Goal: Task Accomplishment & Management: Manage account settings

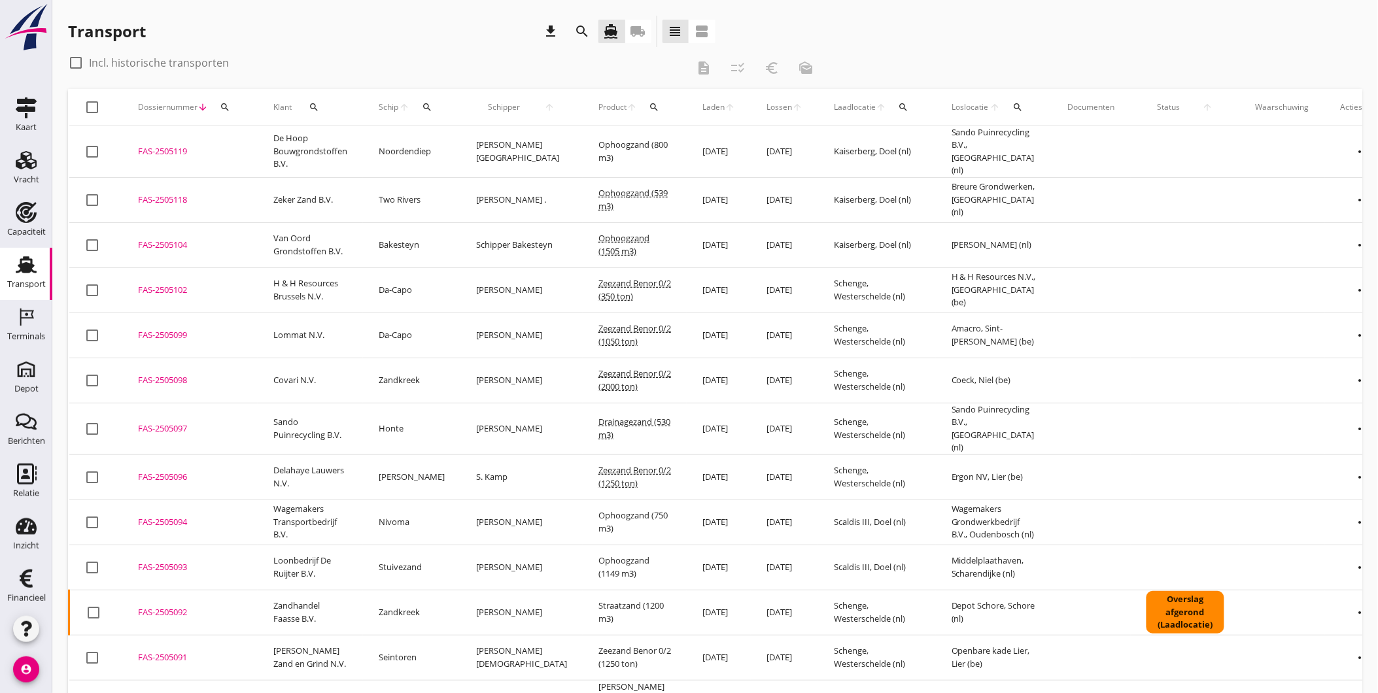
scroll to position [4, 0]
click at [1346, 465] on icon "more_horiz" at bounding box center [1364, 477] width 37 height 37
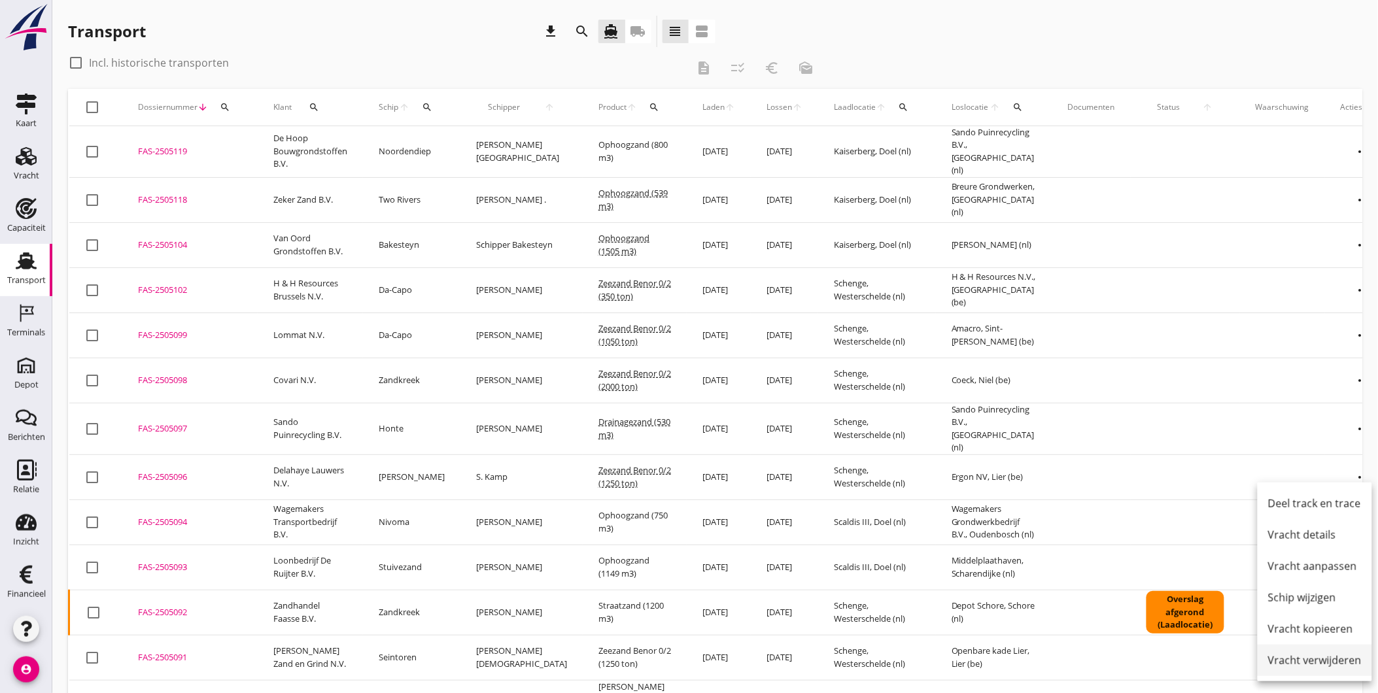
click at [1335, 663] on div "Vracht verwijderen" at bounding box center [1315, 661] width 94 height 16
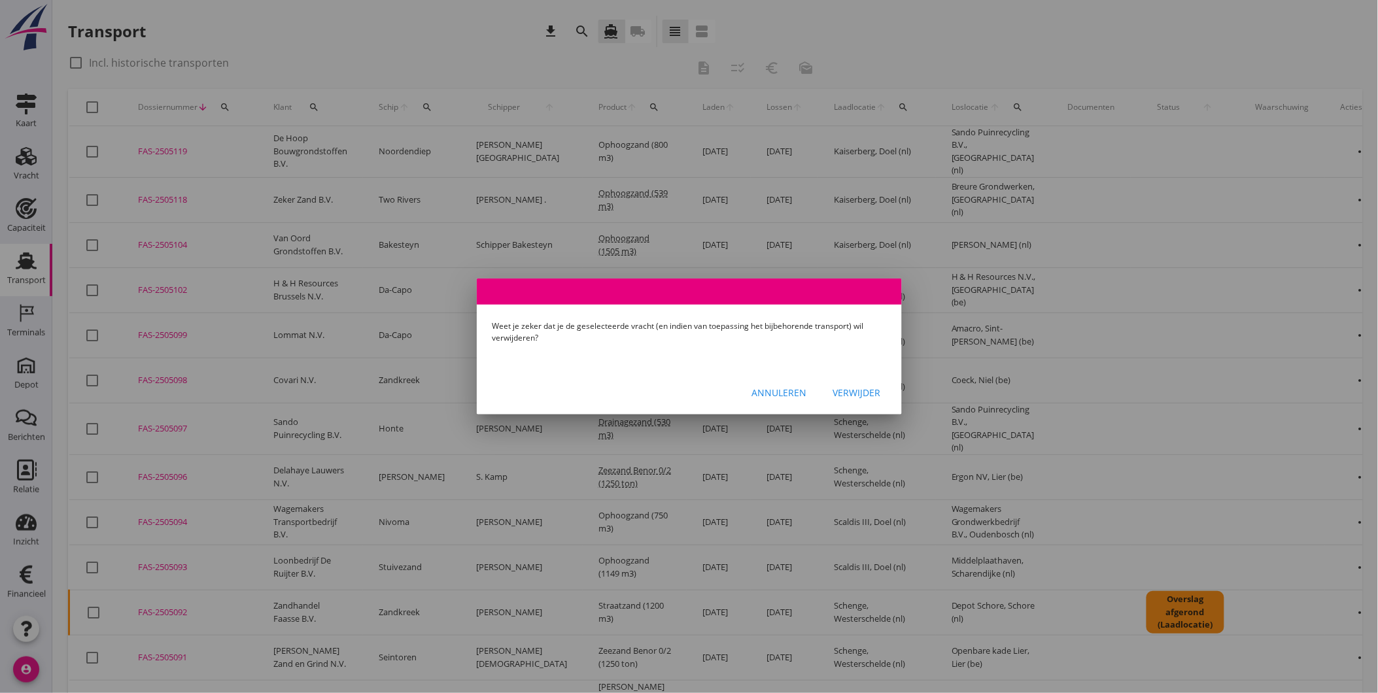
click at [855, 390] on div "Verwijder" at bounding box center [857, 393] width 48 height 14
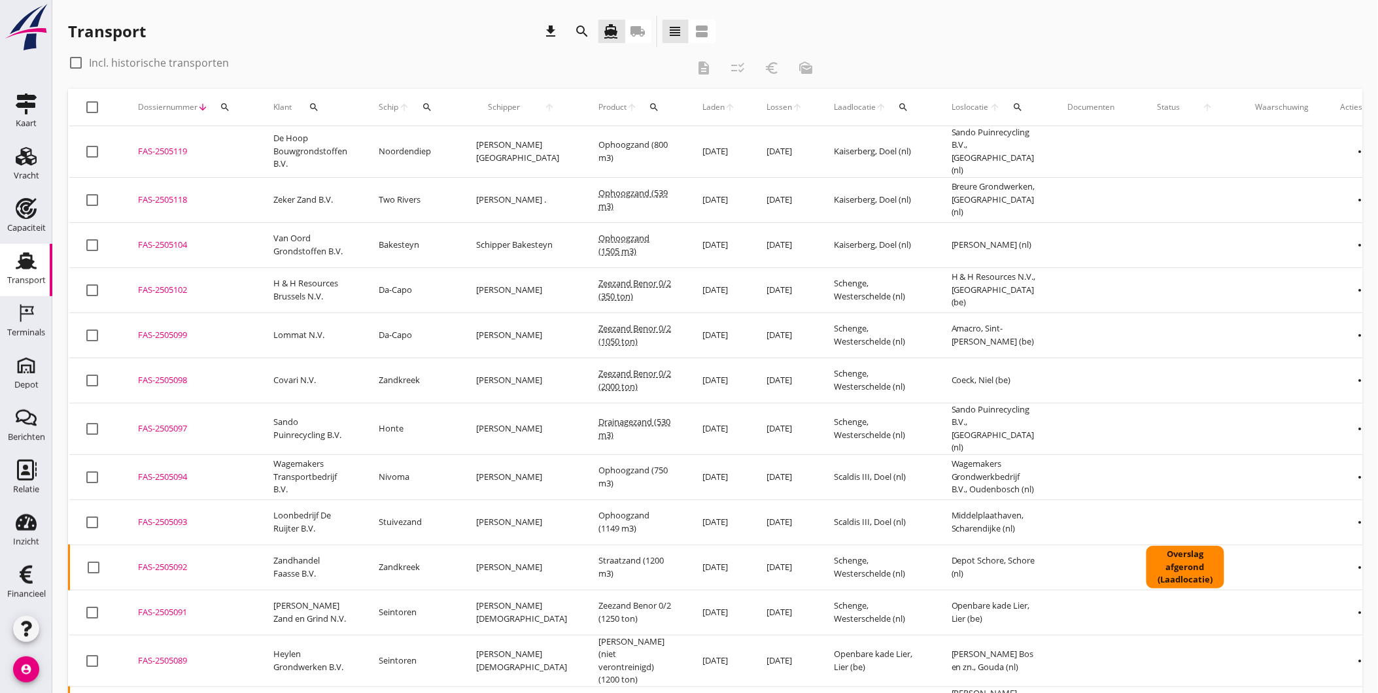
drag, startPoint x: 37, startPoint y: 305, endPoint x: 47, endPoint y: 296, distance: 13.4
click at [37, 305] on link "Terminals Terminals" at bounding box center [26, 322] width 52 height 52
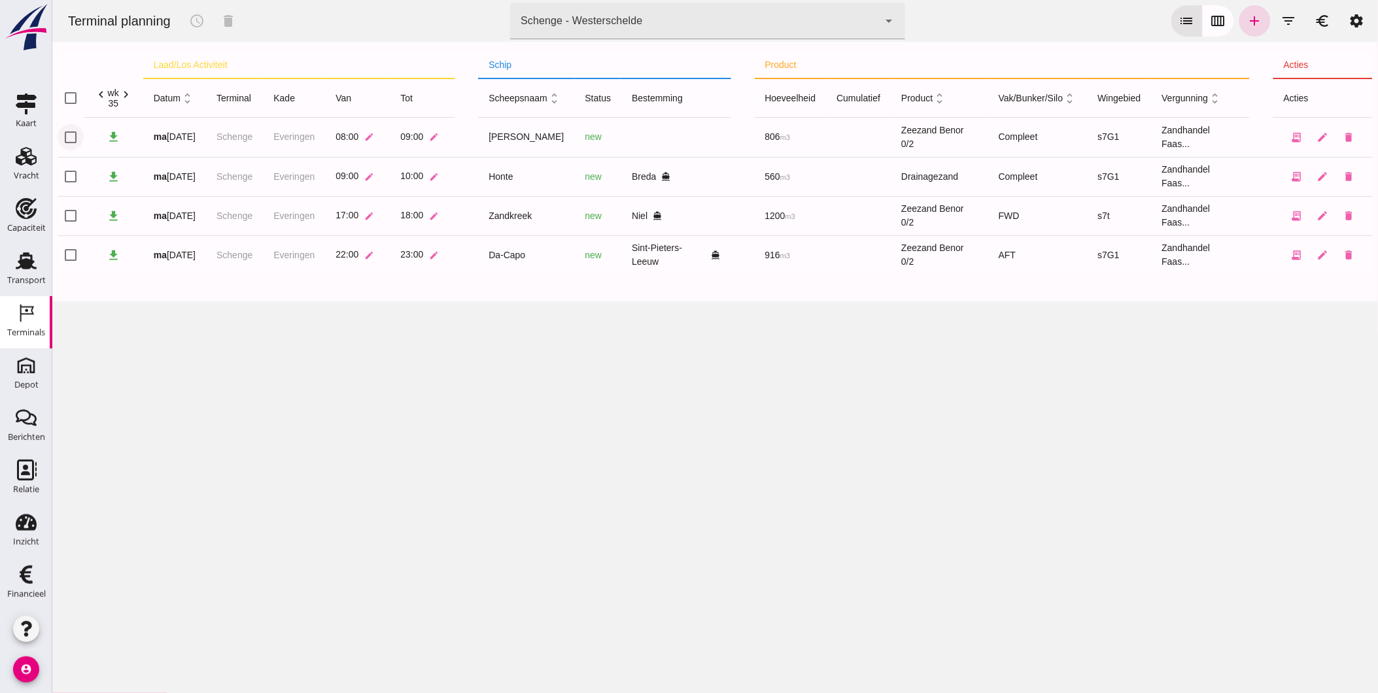
click input "checkbox"
click at [230, 18] on icon "delete" at bounding box center [228, 21] width 16 height 16
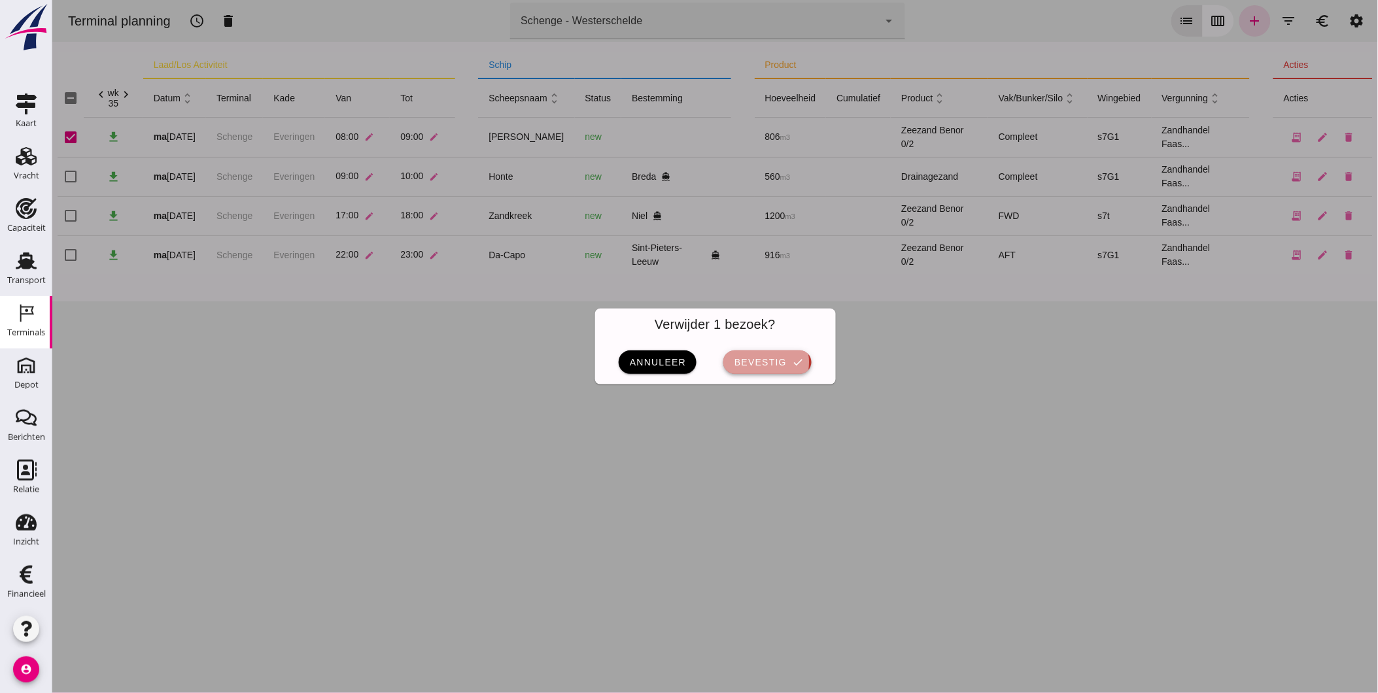
click span "bevestig"
checkbox input "false"
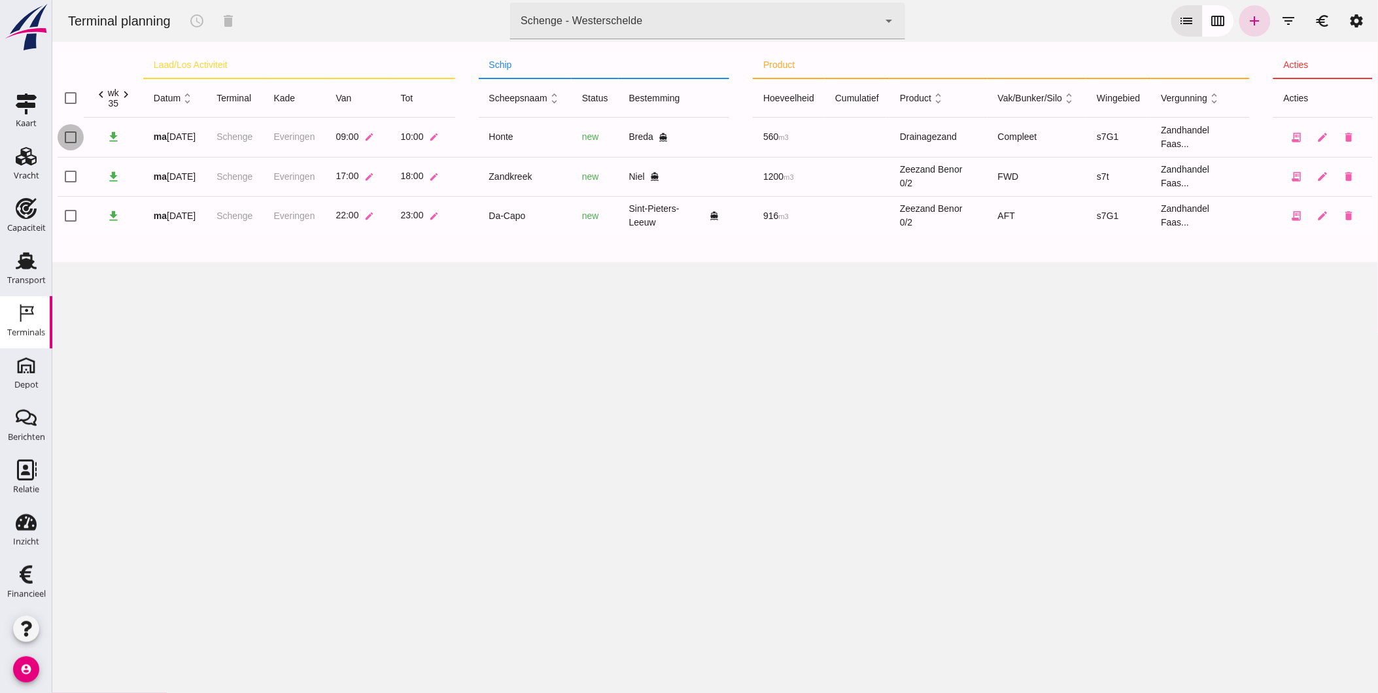
click input "checkbox"
checkbox input "true"
click at [200, 20] on icon "schedule" at bounding box center [196, 21] width 16 height 16
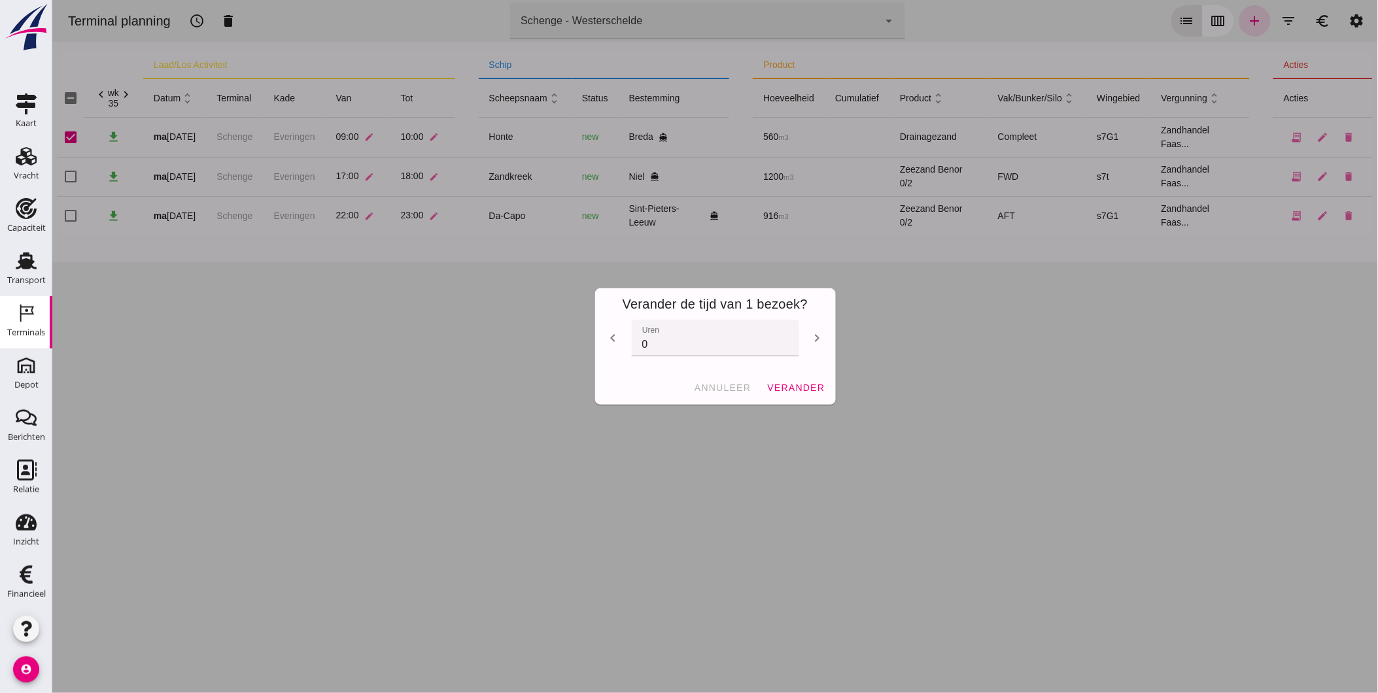
click at [605, 330] on icon "chevron_left" at bounding box center [613, 338] width 16 height 16
type input "-1"
click span "verander"
checkbox input "false"
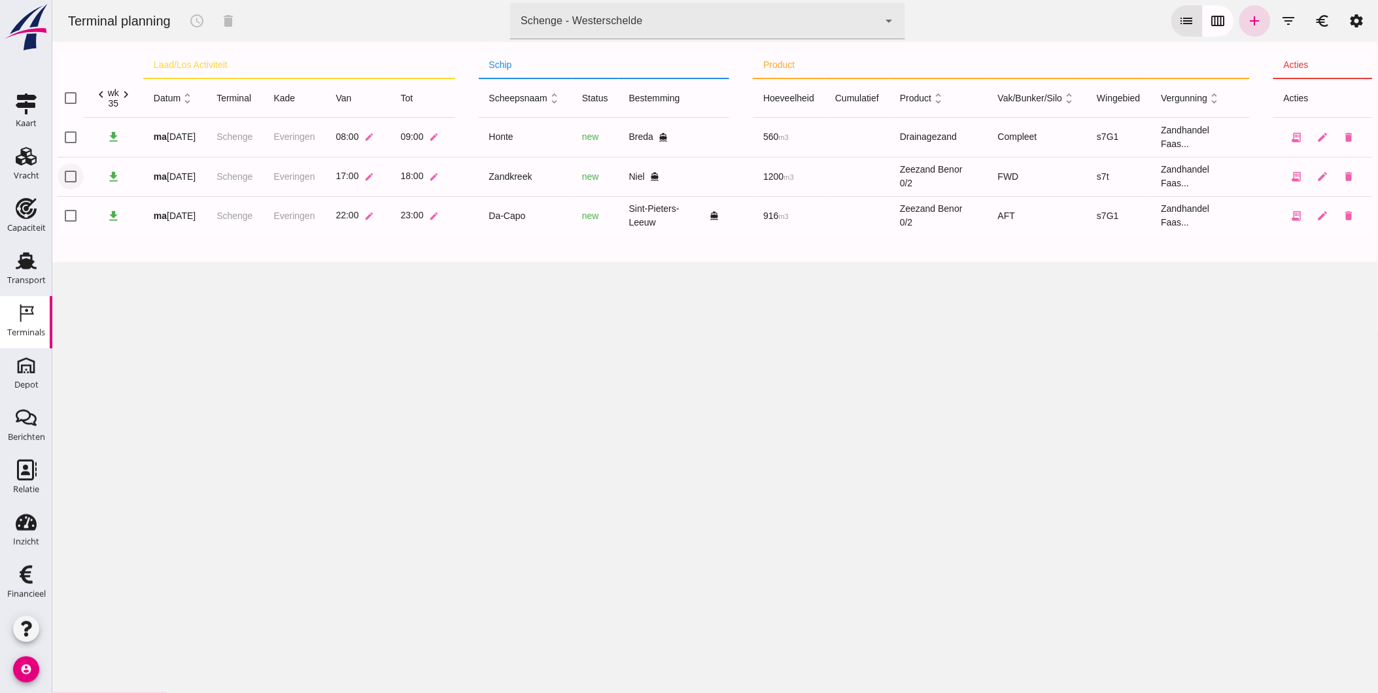
click input "checkbox"
checkbox input "true"
click at [196, 20] on icon "schedule" at bounding box center [196, 21] width 16 height 16
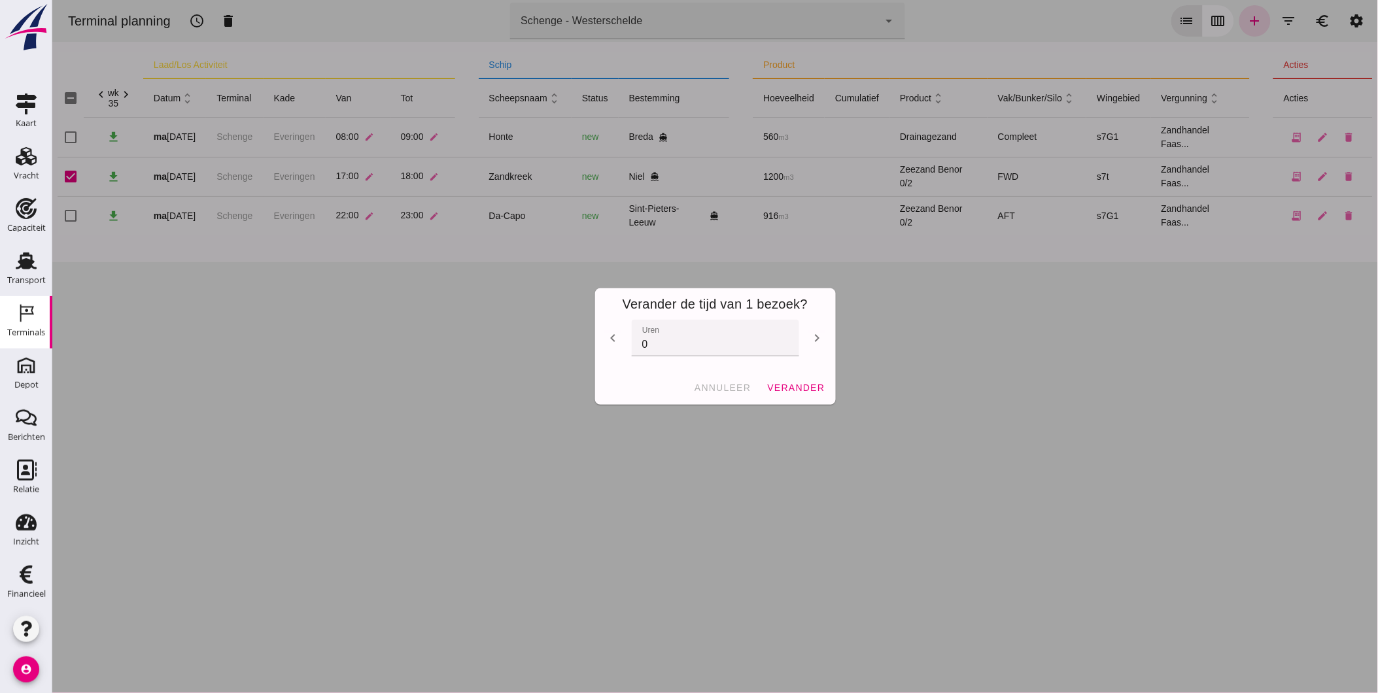
click at [608, 334] on icon "chevron_left" at bounding box center [613, 338] width 16 height 16
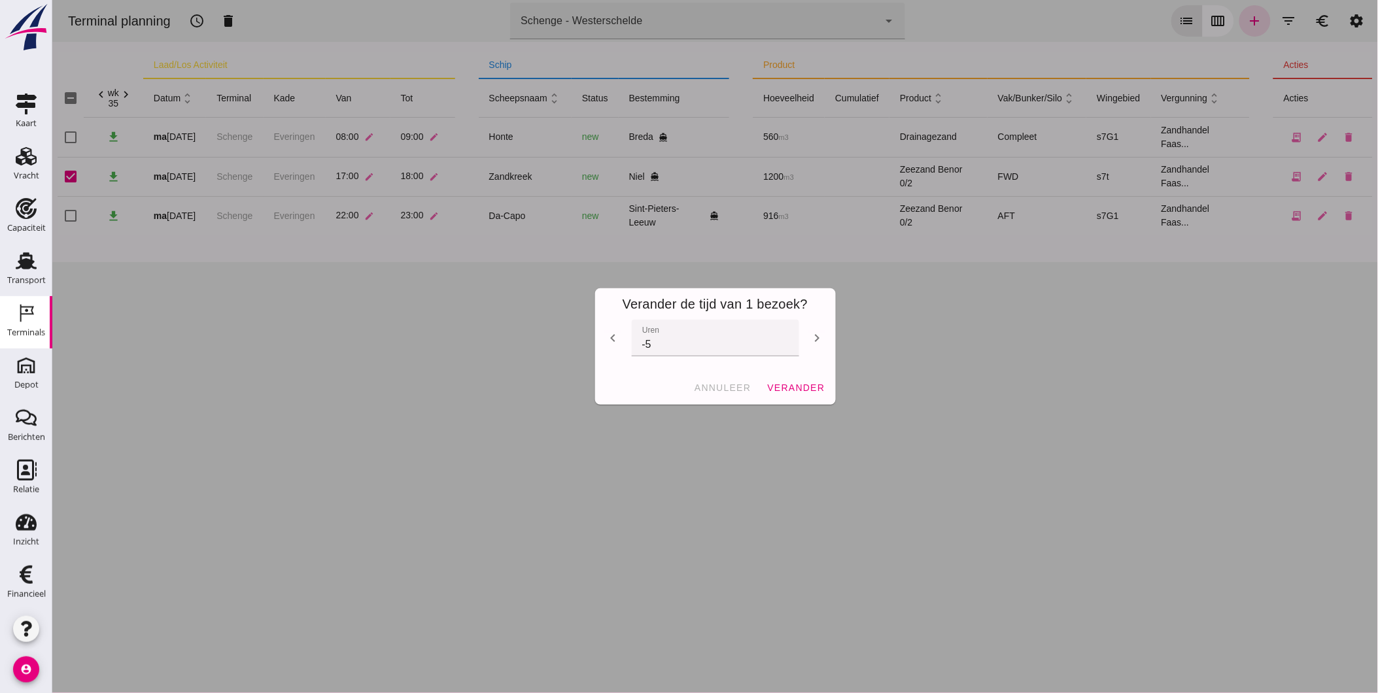
click at [608, 334] on icon "chevron_left" at bounding box center [613, 338] width 16 height 16
type input "-7"
click span "verander"
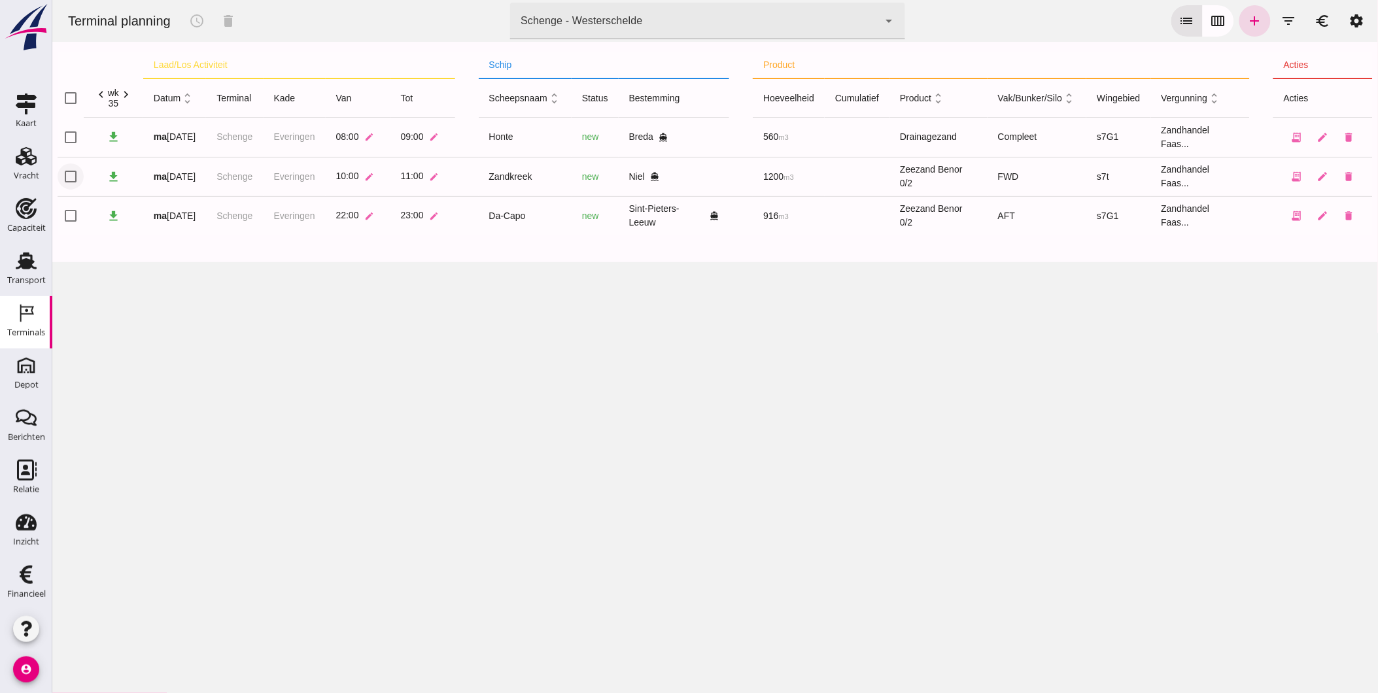
click input "checkbox"
checkbox input "true"
click at [203, 17] on icon "schedule" at bounding box center [196, 21] width 16 height 16
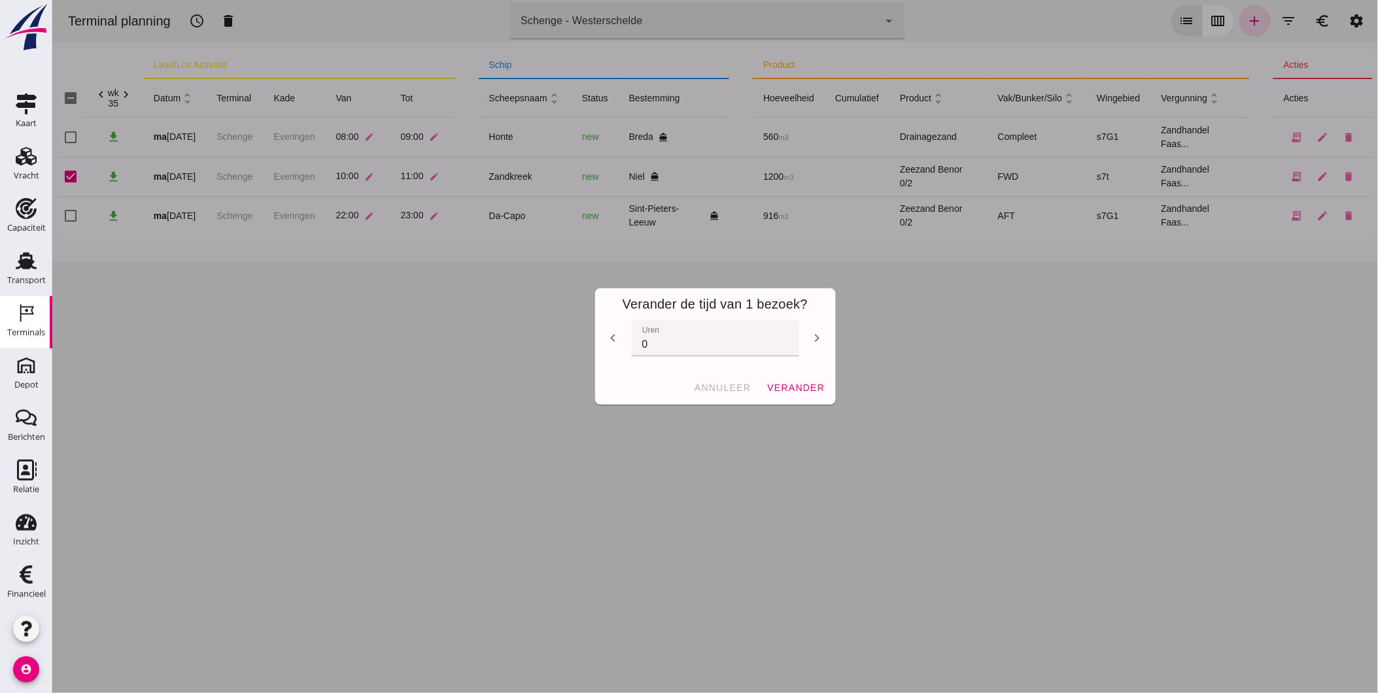
click at [611, 338] on icon "chevron_left" at bounding box center [613, 338] width 16 height 16
type input "-1"
click button "verander"
checkbox input "false"
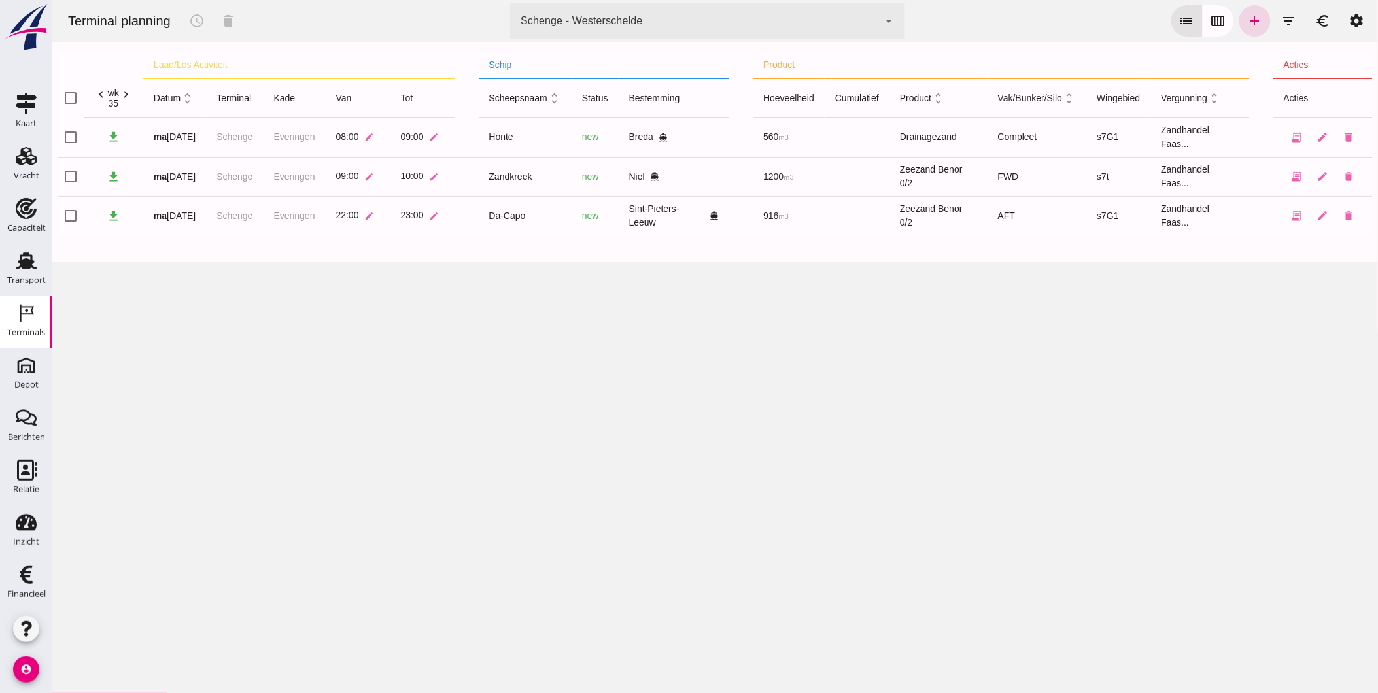
click at [406, 396] on div "Terminal planning schedule delete terminal Schenge - Westerschelde 9c876888-926…" at bounding box center [715, 346] width 1326 height 693
click at [1247, 18] on icon "add" at bounding box center [1255, 21] width 16 height 16
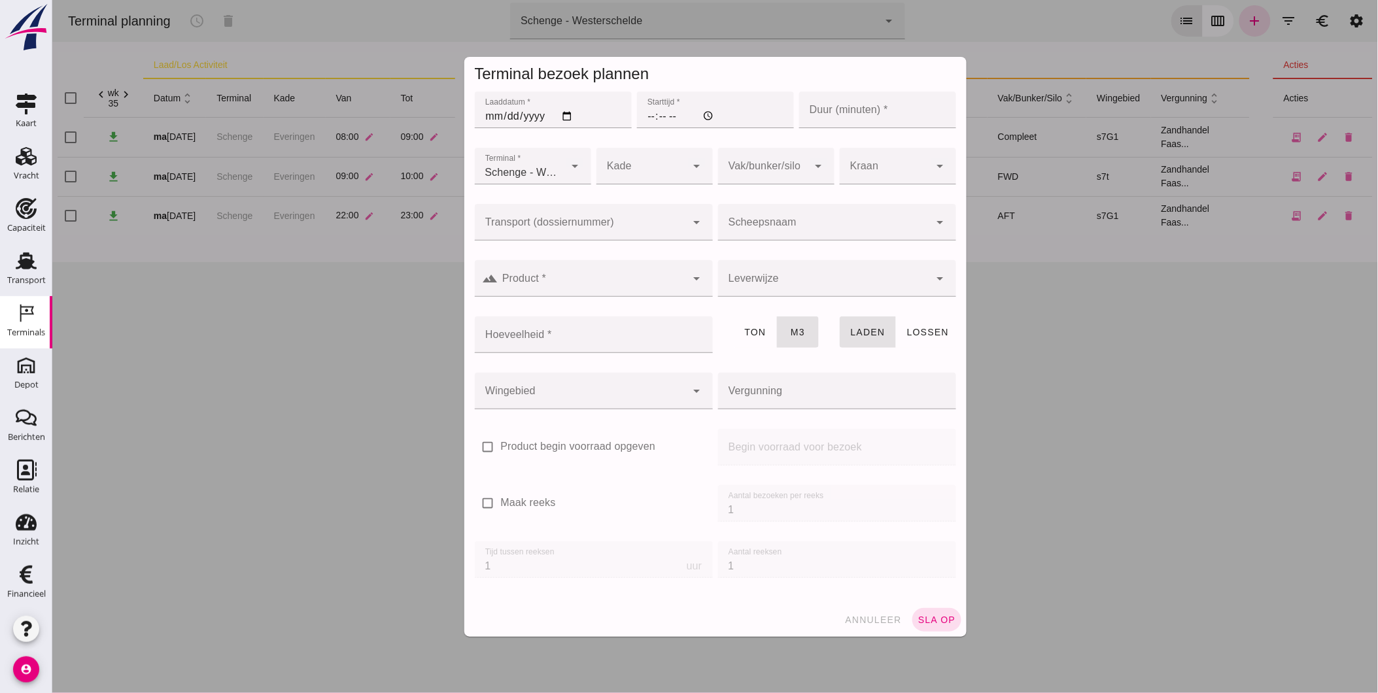
type input "Zandhandel Faasse B.V."
click input "Laaddatum *"
type input "[DATE]"
click input "Starttijd *"
type input "18:00"
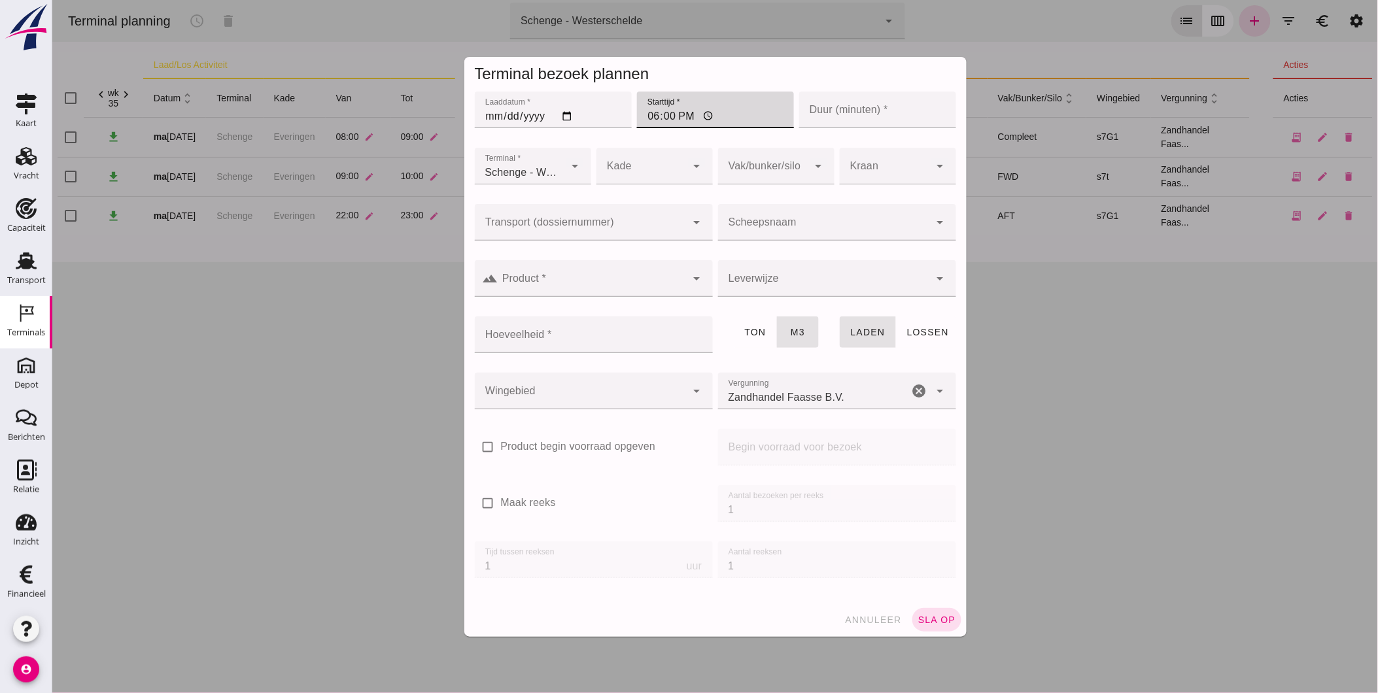
click input "Duur (minuten) *"
type input "60"
click div
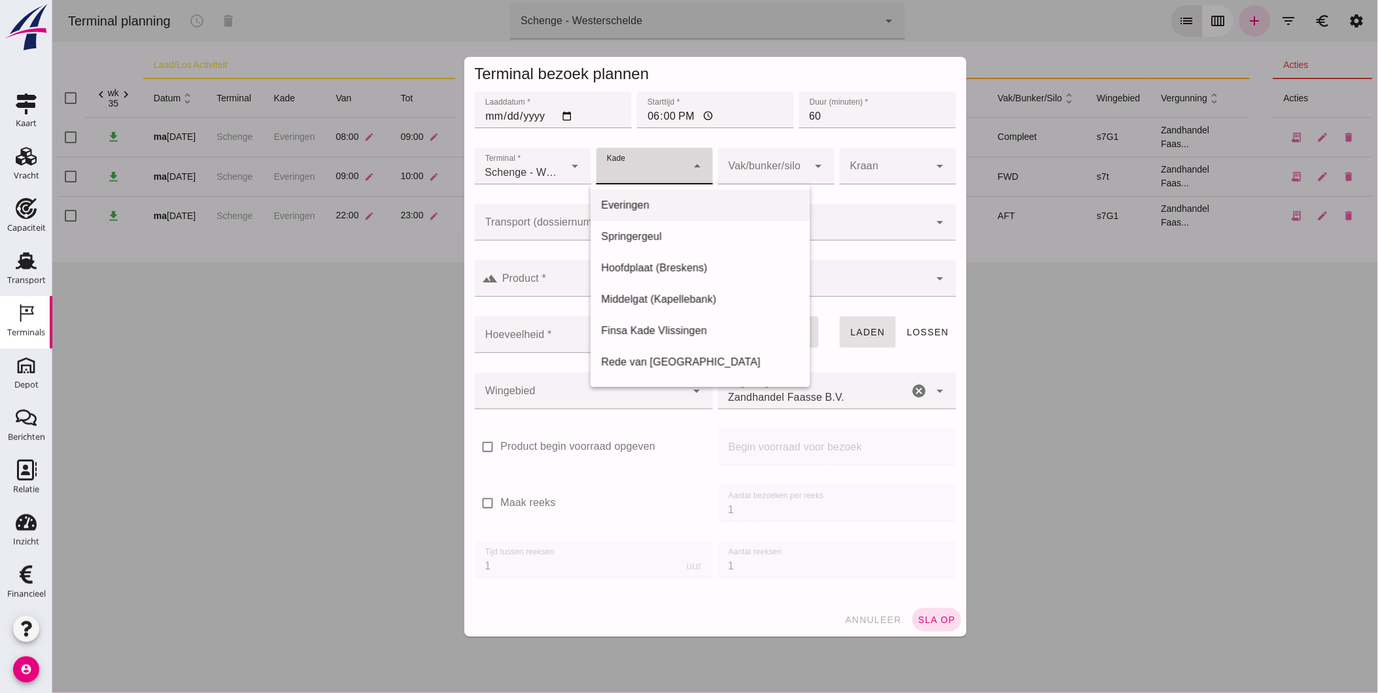
click at [658, 347] on div "Everingen" at bounding box center [700, 362] width 220 height 31
type input "7"
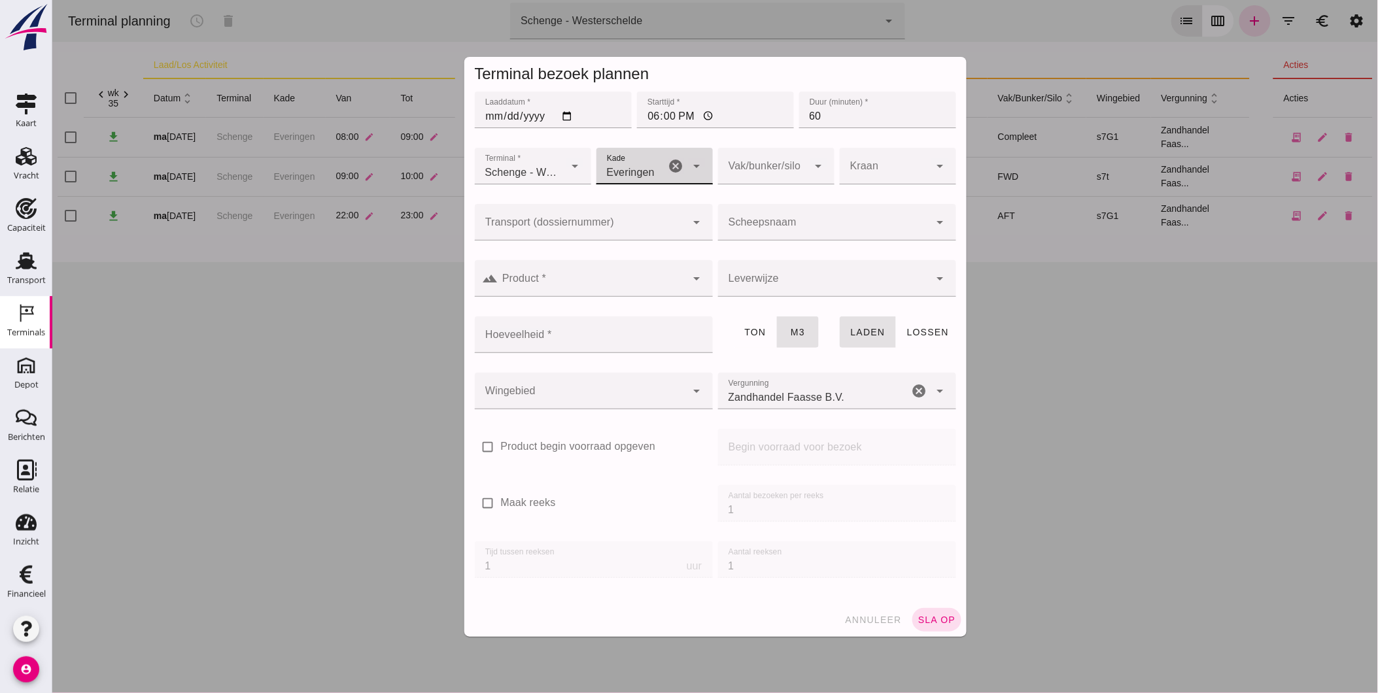
click div
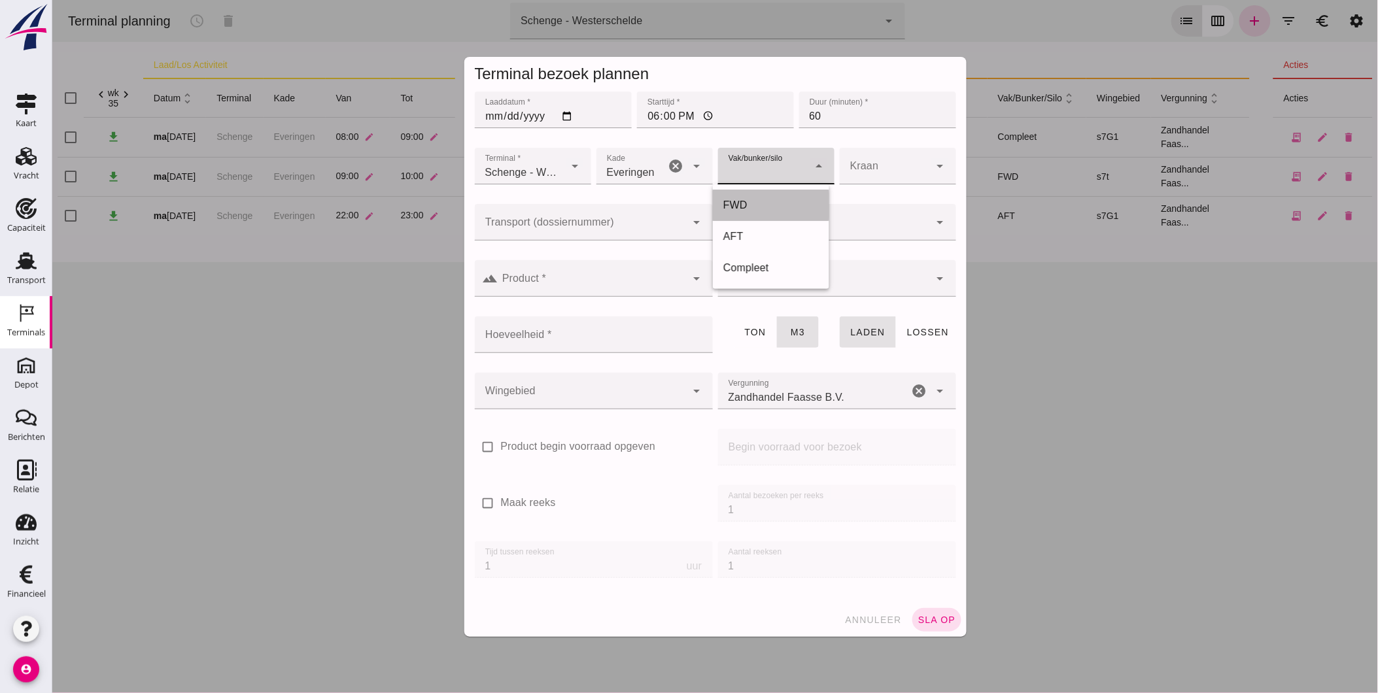
click at [782, 207] on div "FWD" at bounding box center [770, 206] width 95 height 16
type input "104"
click input "Scheepsnaam"
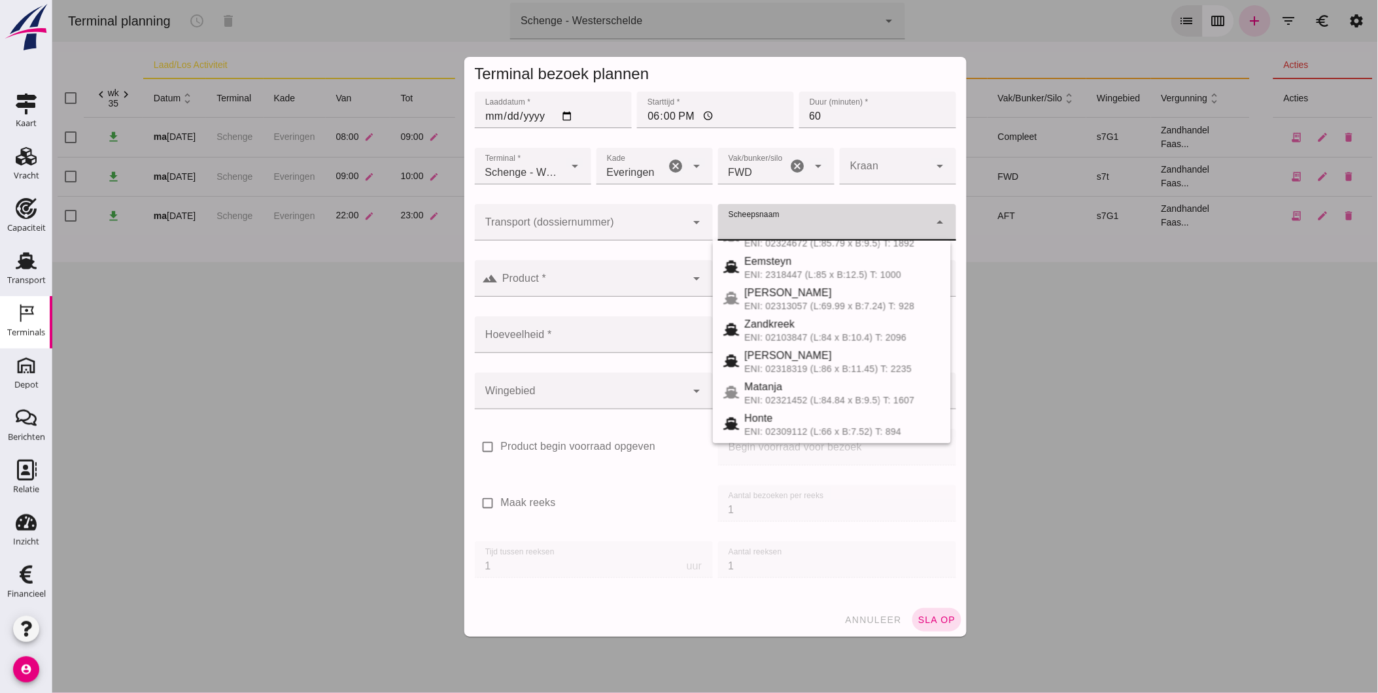
scroll to position [187, 0]
click at [804, 355] on div "[PERSON_NAME]" at bounding box center [842, 352] width 196 height 16
type input "[PERSON_NAME]"
type input "1291"
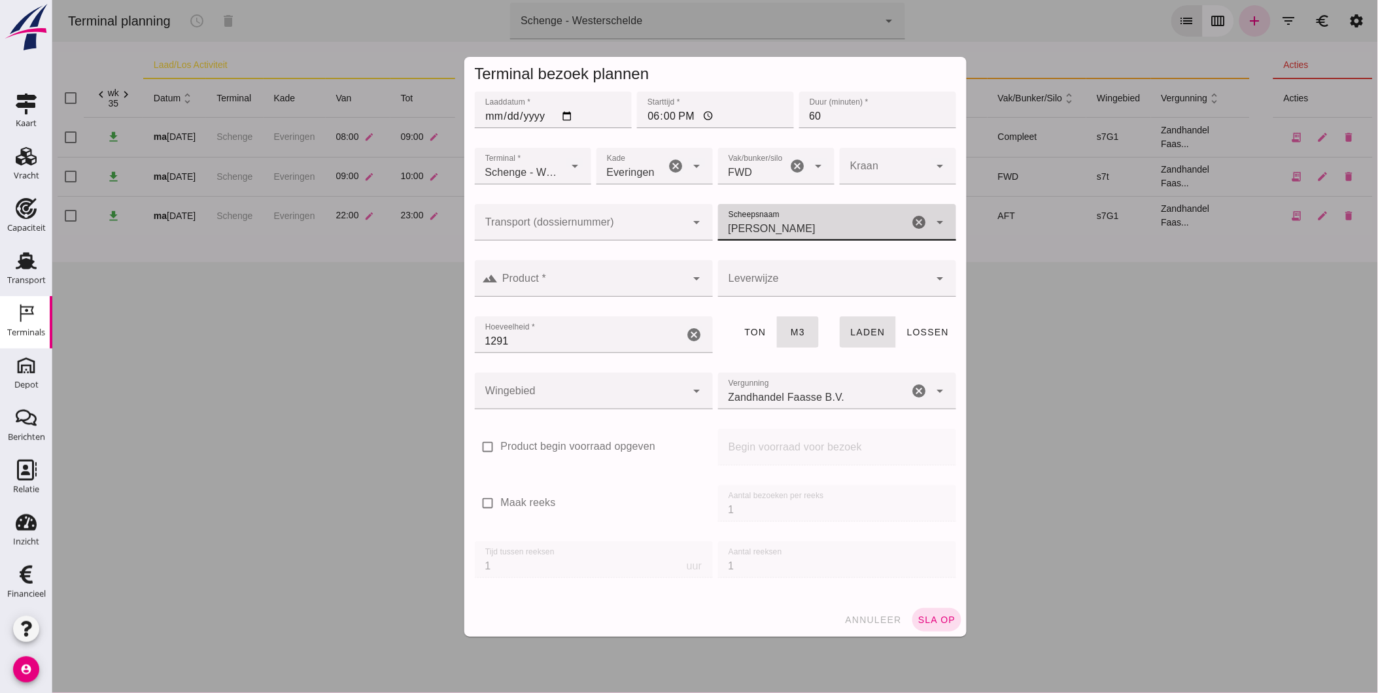
click div
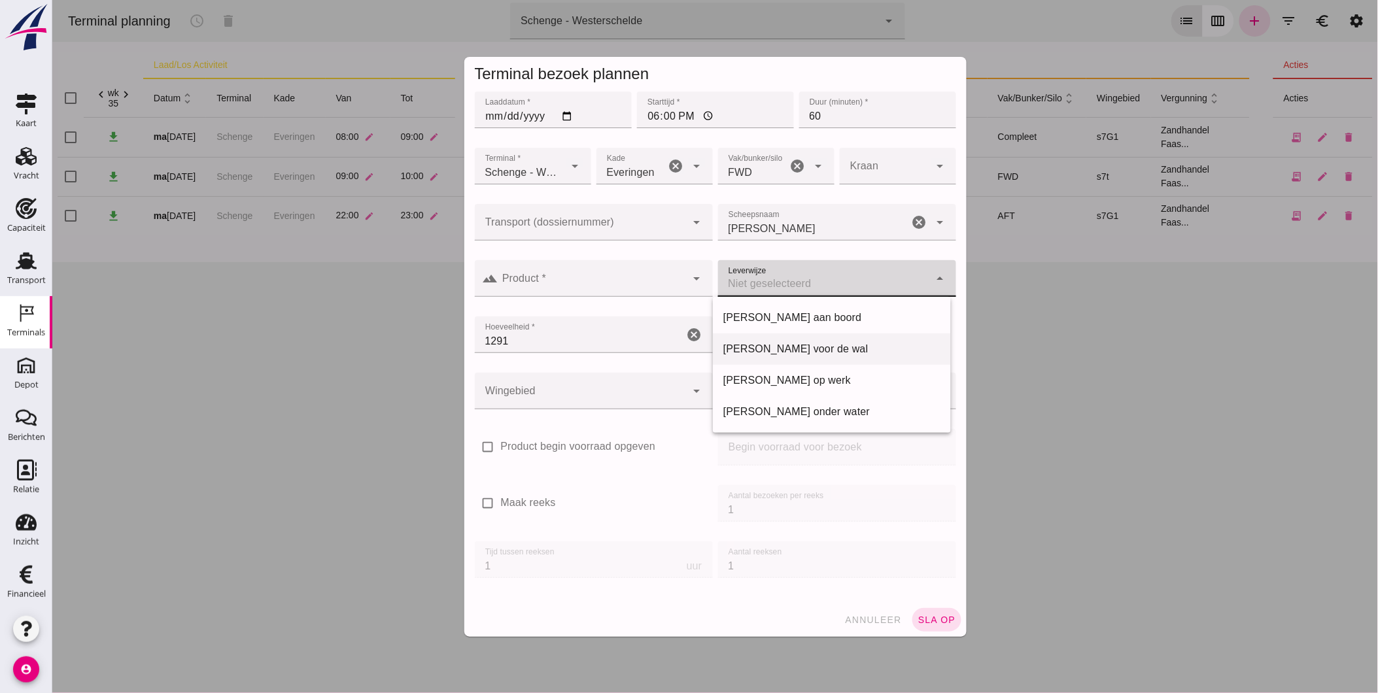
click at [769, 352] on div "[PERSON_NAME] voor de wal" at bounding box center [831, 349] width 217 height 16
type input "franco_on_shore"
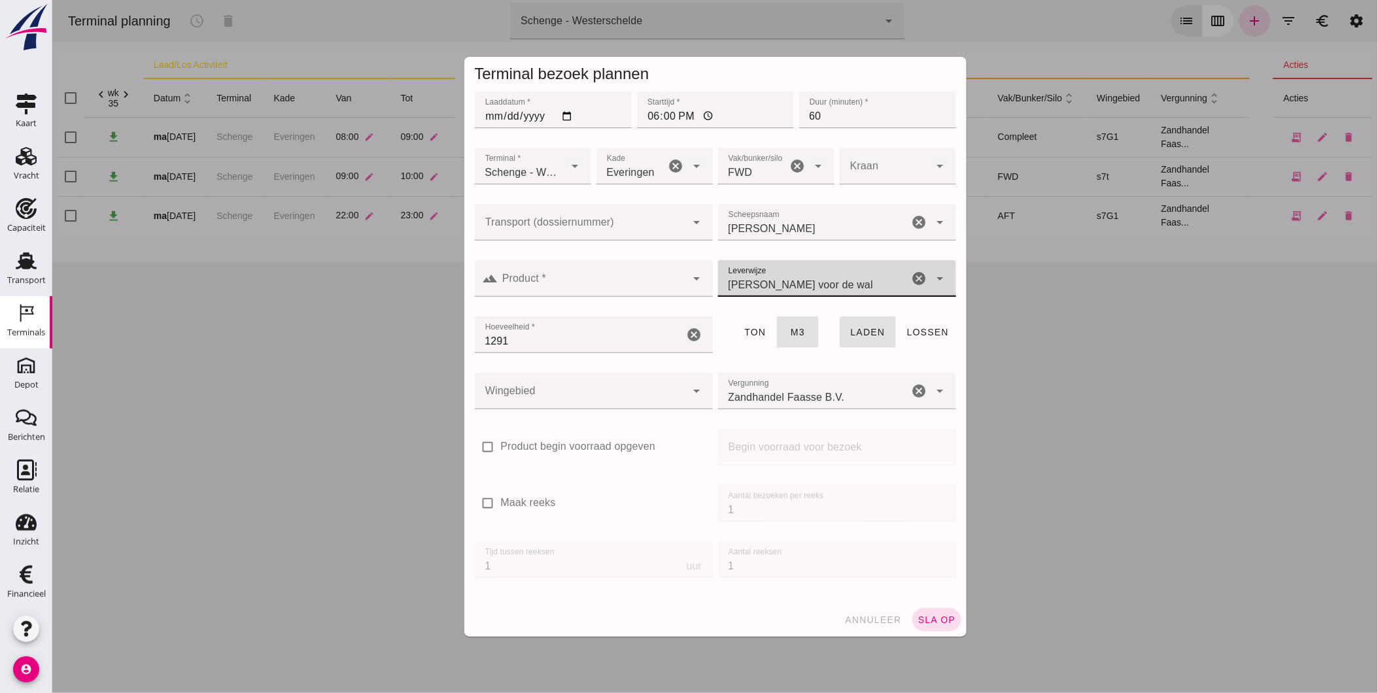
click div
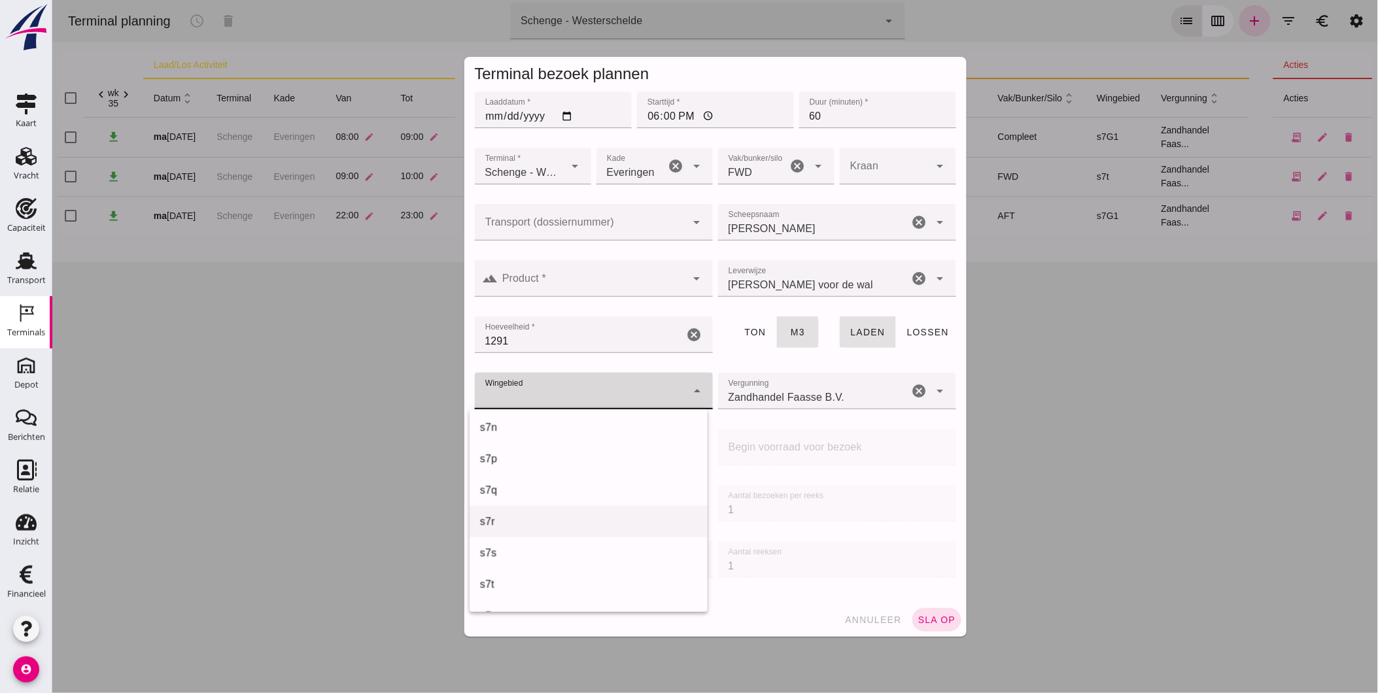
scroll to position [655, 0]
click at [544, 558] on div "s7t" at bounding box center [587, 560] width 217 height 16
type input "234"
click div
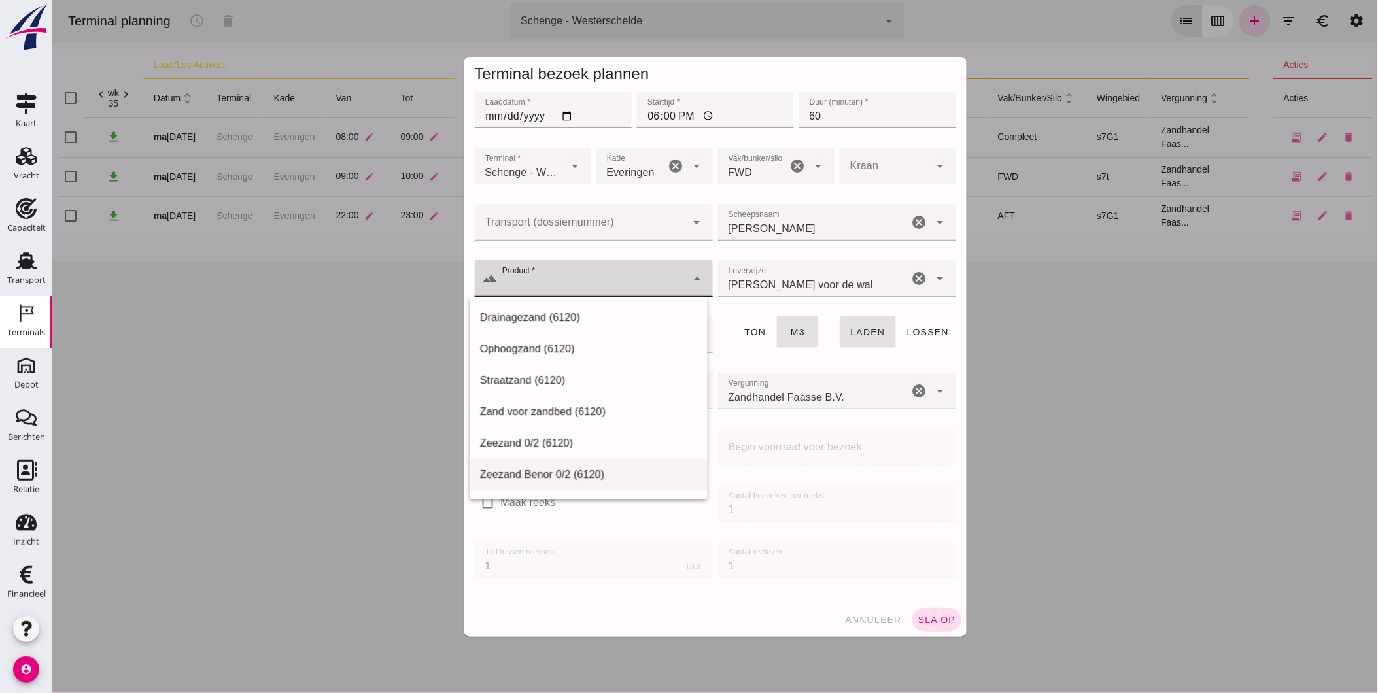
type input "Zeezand Benor 0/2 (6120)"
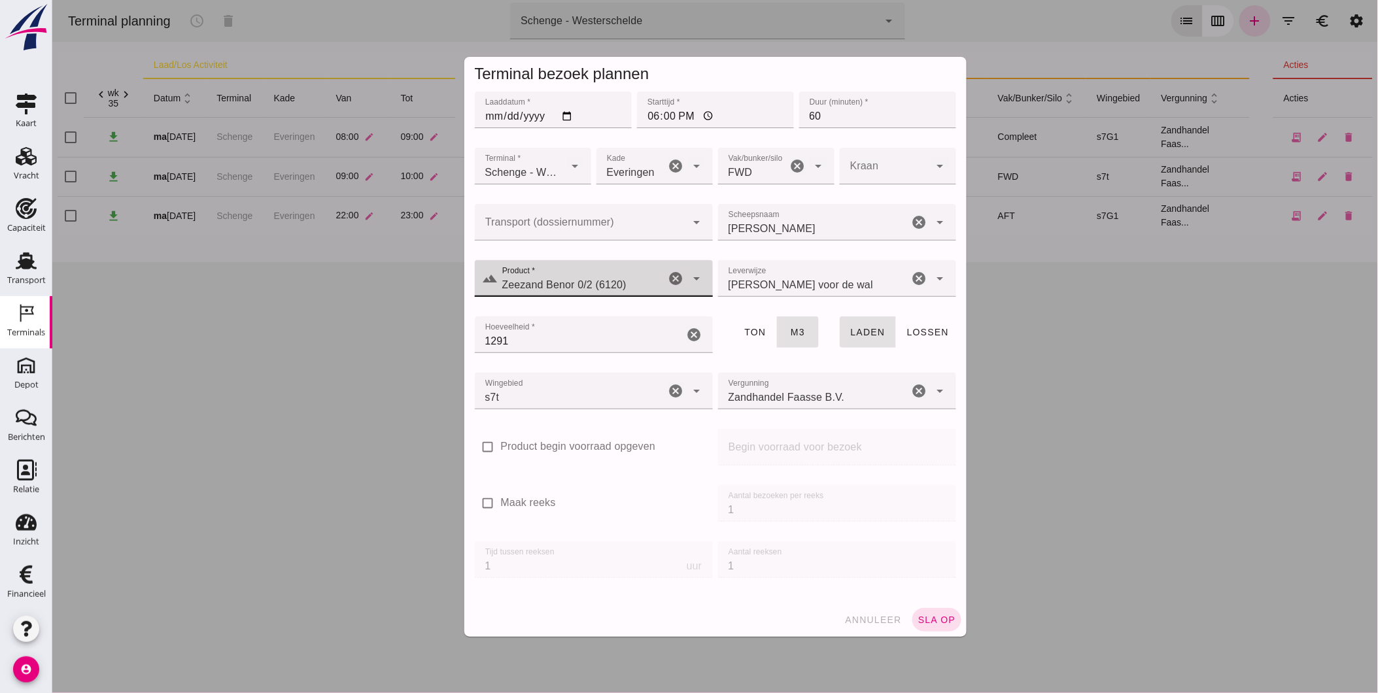
click at [703, 494] on div "check_box_outline_blank Maak reeks" at bounding box center [593, 500] width 238 height 31
click span "sla op"
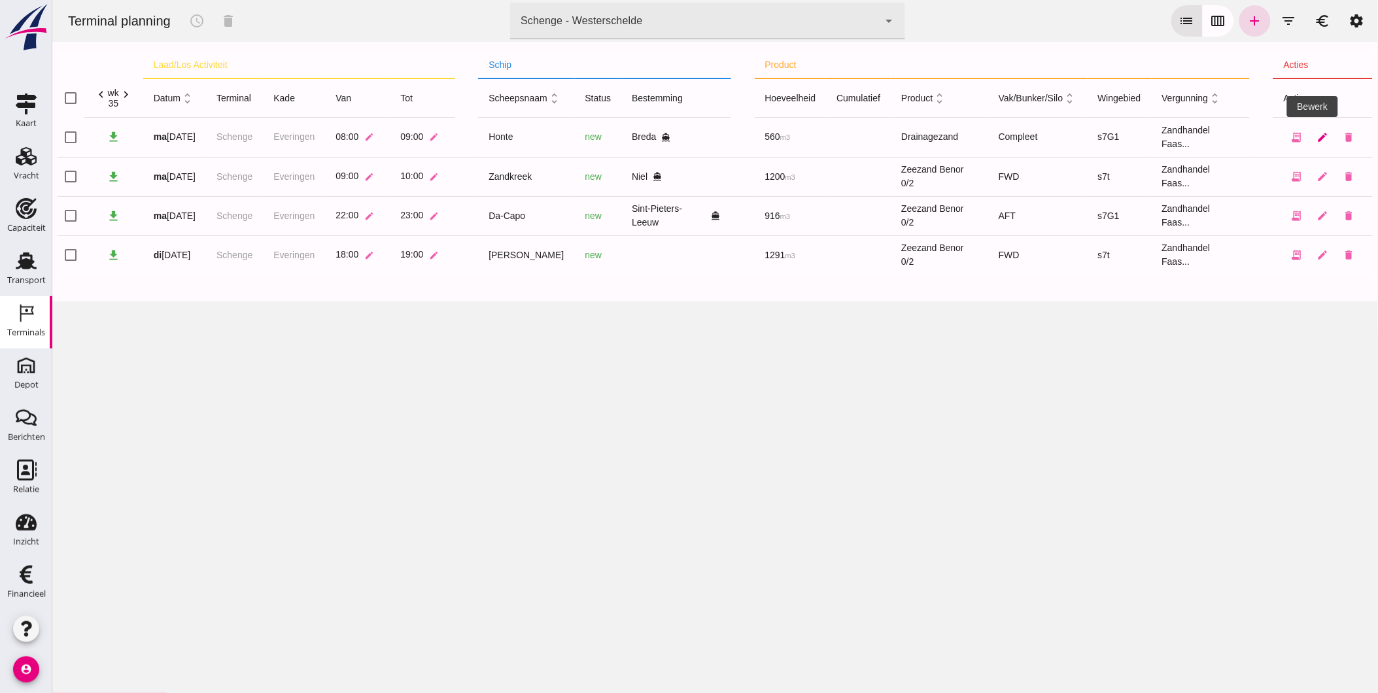
click at [1317, 140] on icon "edit" at bounding box center [1323, 137] width 12 height 12
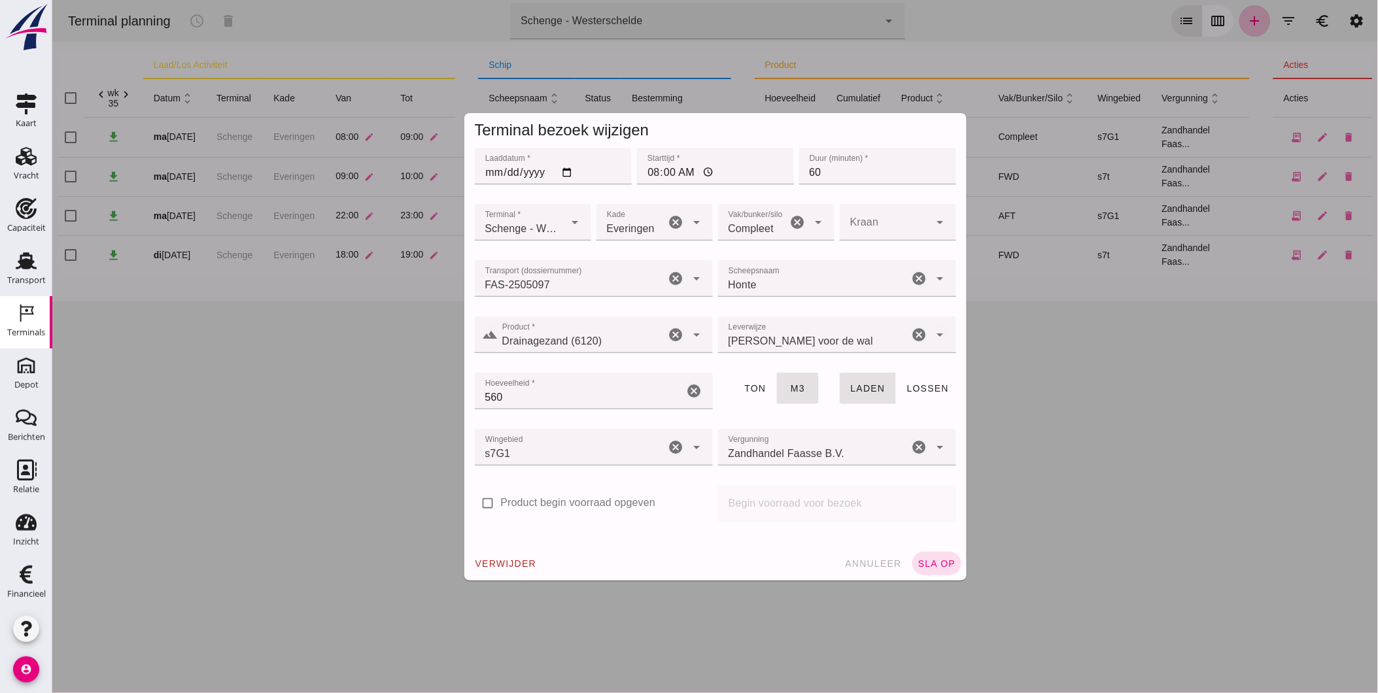
click div "Compleet 291"
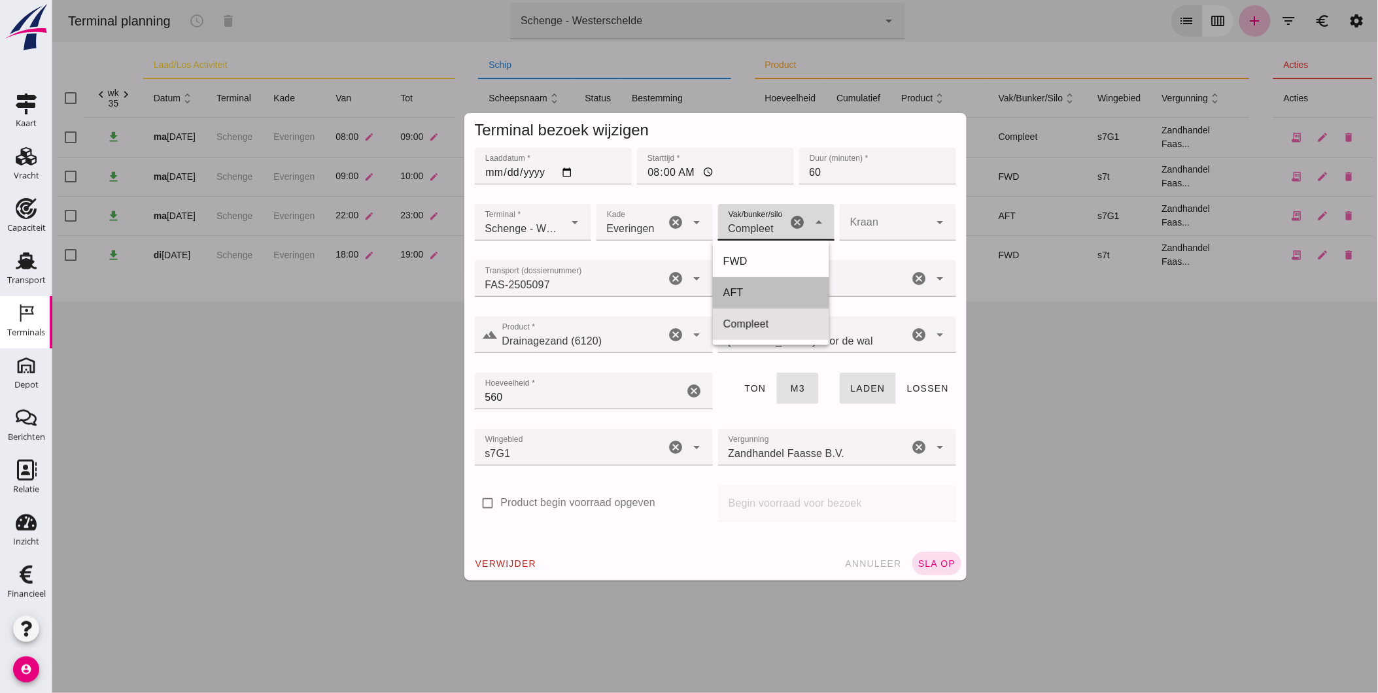
click at [752, 286] on div "AFT" at bounding box center [770, 293] width 95 height 16
type input "105"
click span "sla op"
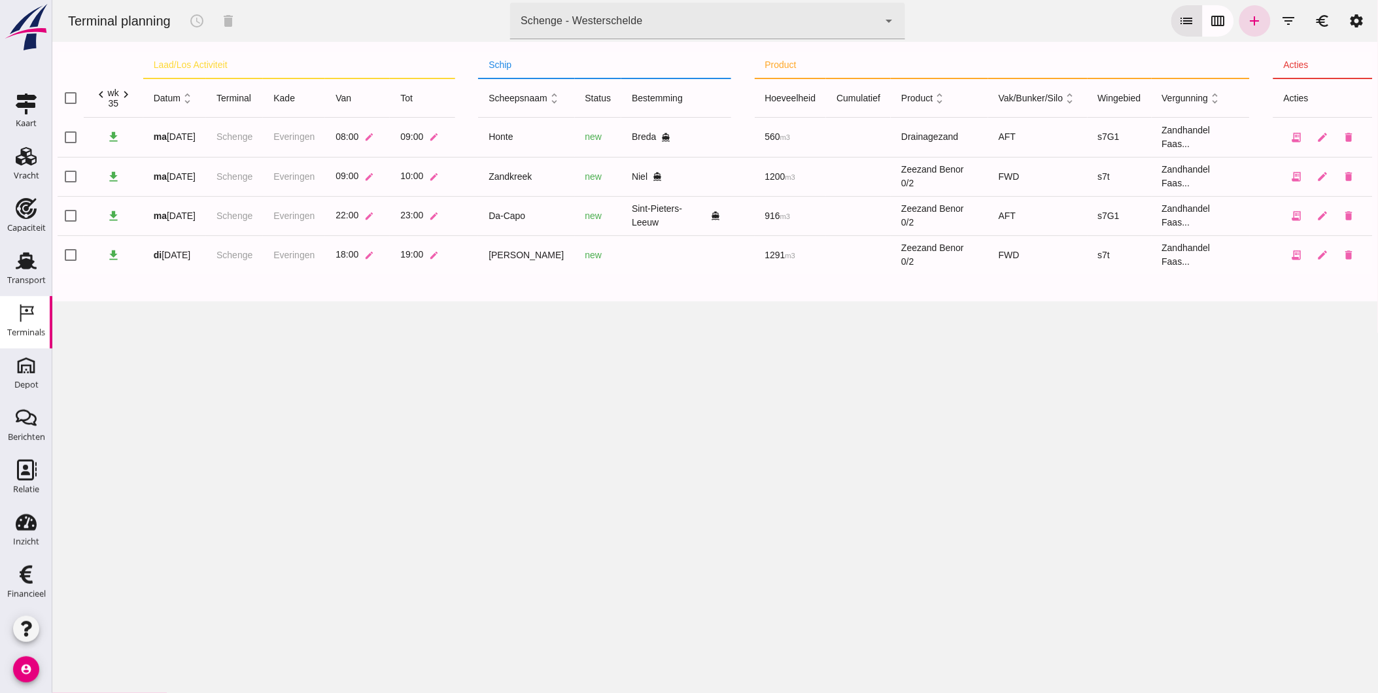
click at [919, 506] on div "Terminal planning schedule delete terminal Schenge - Westerschelde 9c876888-926…" at bounding box center [715, 346] width 1326 height 693
click at [15, 664] on icon "account_circle" at bounding box center [26, 670] width 26 height 26
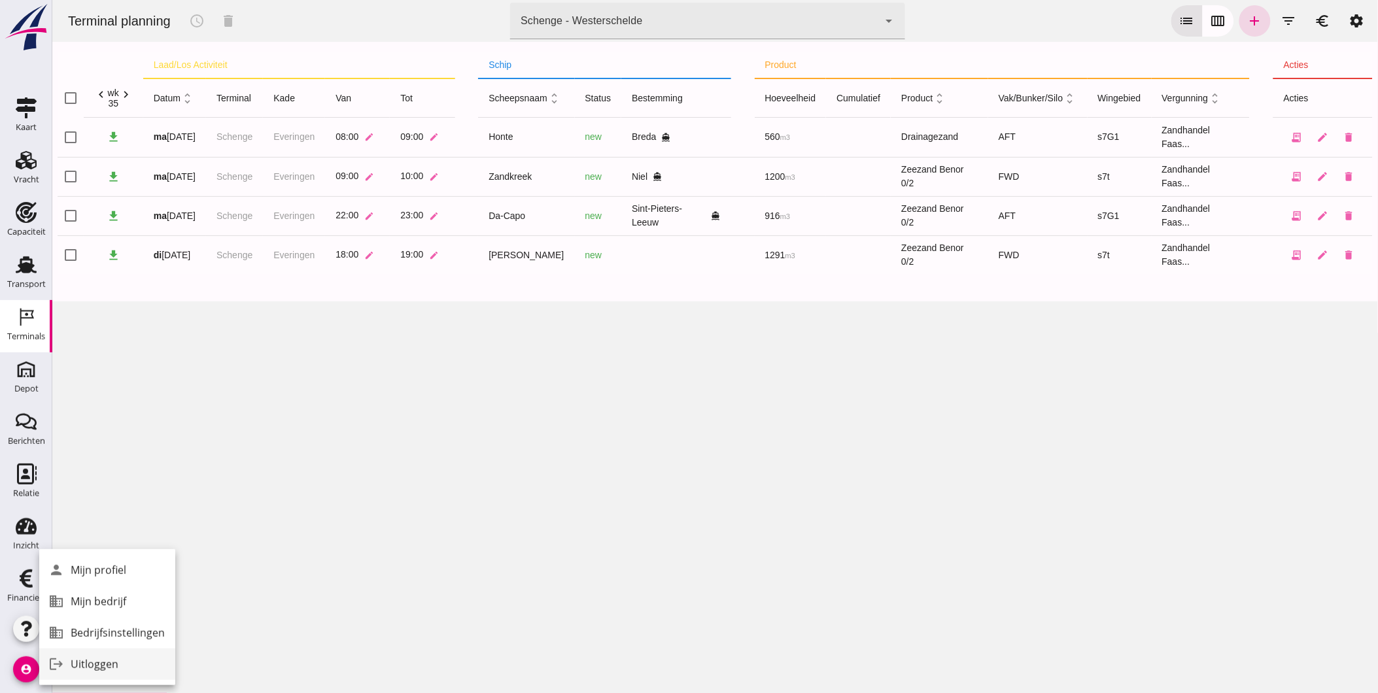
click at [80, 661] on div "Uitloggen" at bounding box center [118, 665] width 94 height 16
